Goal: Find contact information: Find contact information

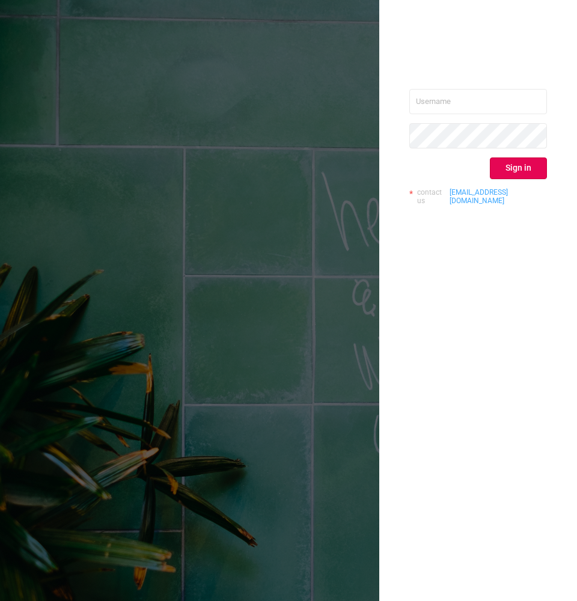
click at [483, 191] on link "[EMAIL_ADDRESS][DOMAIN_NAME]" at bounding box center [499, 196] width 98 height 17
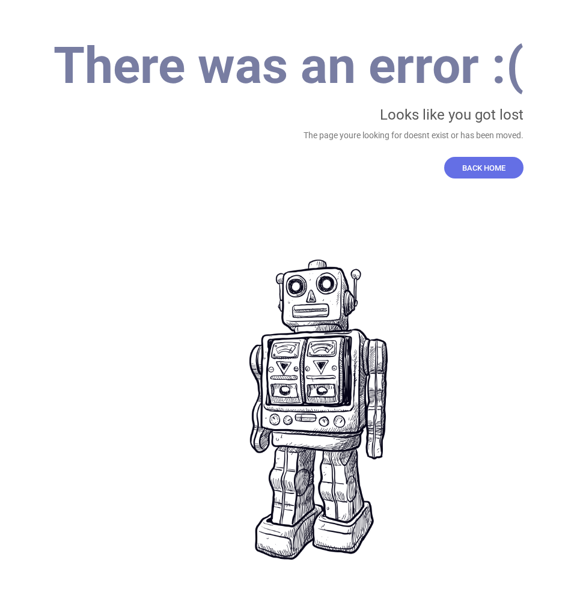
click at [467, 163] on span "BACK HOME" at bounding box center [483, 167] width 43 height 9
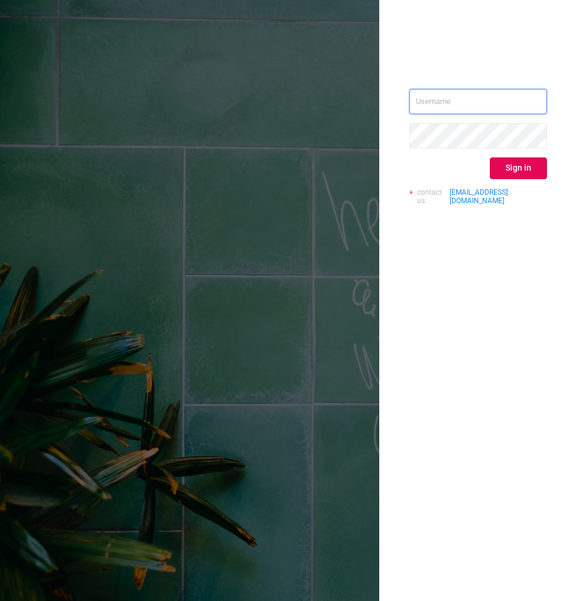
click at [424, 113] on input "text" at bounding box center [478, 101] width 138 height 25
click at [480, 182] on div "Sign in contact us [EMAIL_ADDRESS][DOMAIN_NAME]" at bounding box center [478, 152] width 138 height 126
click at [481, 193] on link "[EMAIL_ADDRESS][DOMAIN_NAME]" at bounding box center [499, 196] width 98 height 17
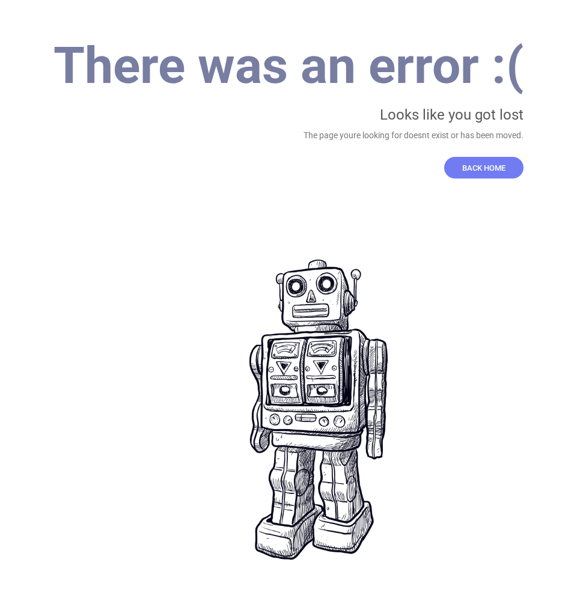
click at [488, 154] on div "There was an error :( Looks like you got lost The page youre looking for doesnt…" at bounding box center [288, 110] width 470 height 138
click at [488, 161] on button "BACK HOME" at bounding box center [483, 168] width 79 height 22
click at [486, 170] on span "BACK HOME" at bounding box center [483, 167] width 43 height 9
